Goal: Transaction & Acquisition: Purchase product/service

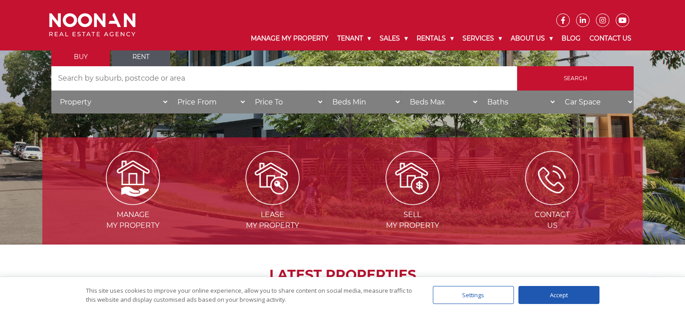
scroll to position [115, 0]
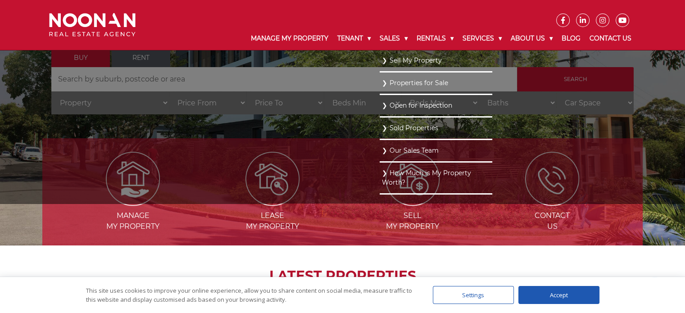
click at [417, 145] on link "Our Sales Team" at bounding box center [436, 151] width 108 height 12
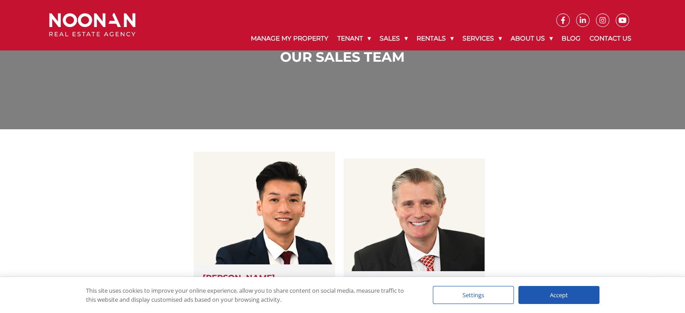
scroll to position [90, 0]
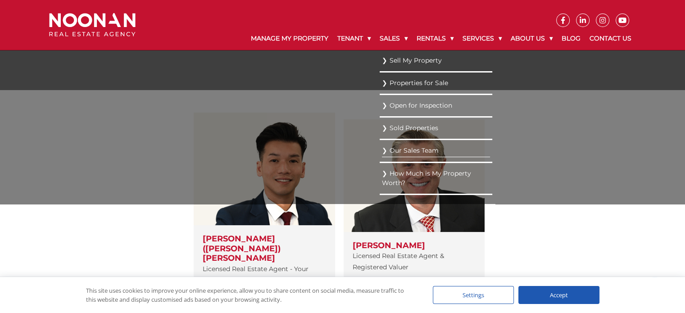
click at [423, 83] on link "Properties for Sale" at bounding box center [436, 83] width 108 height 12
